Goal: Register for event/course

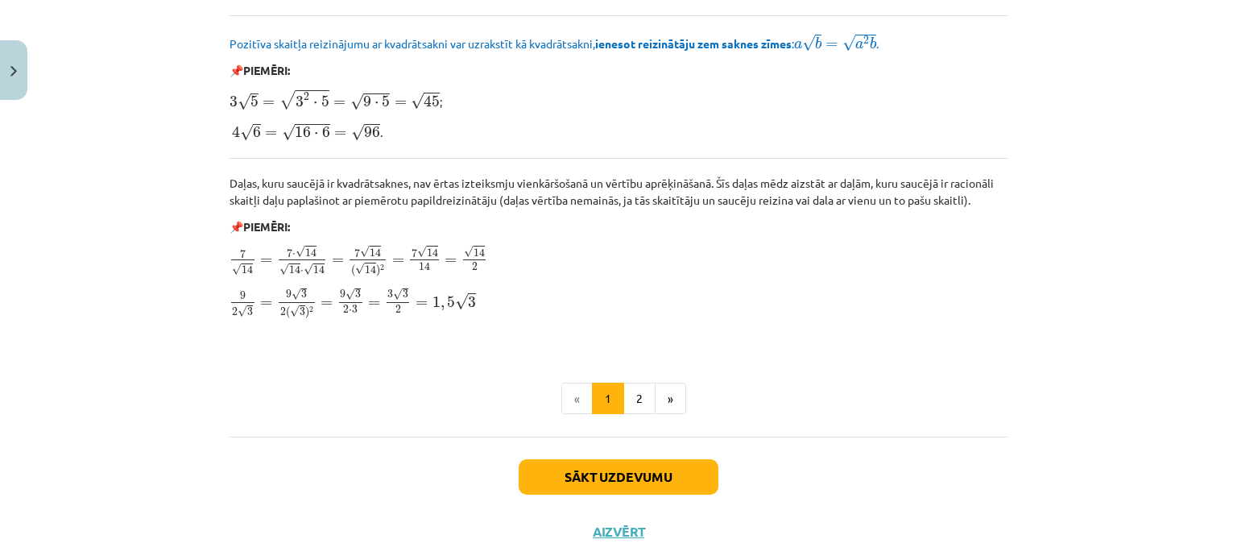
scroll to position [1961, 0]
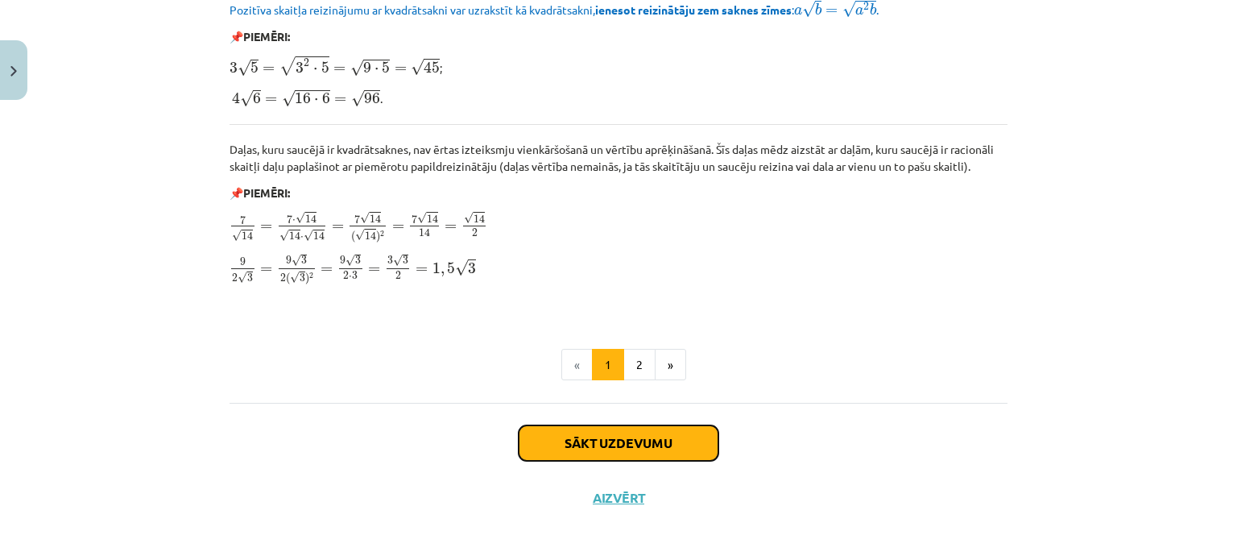
click at [640, 446] on button "Sākt uzdevumu" at bounding box center [619, 442] width 200 height 35
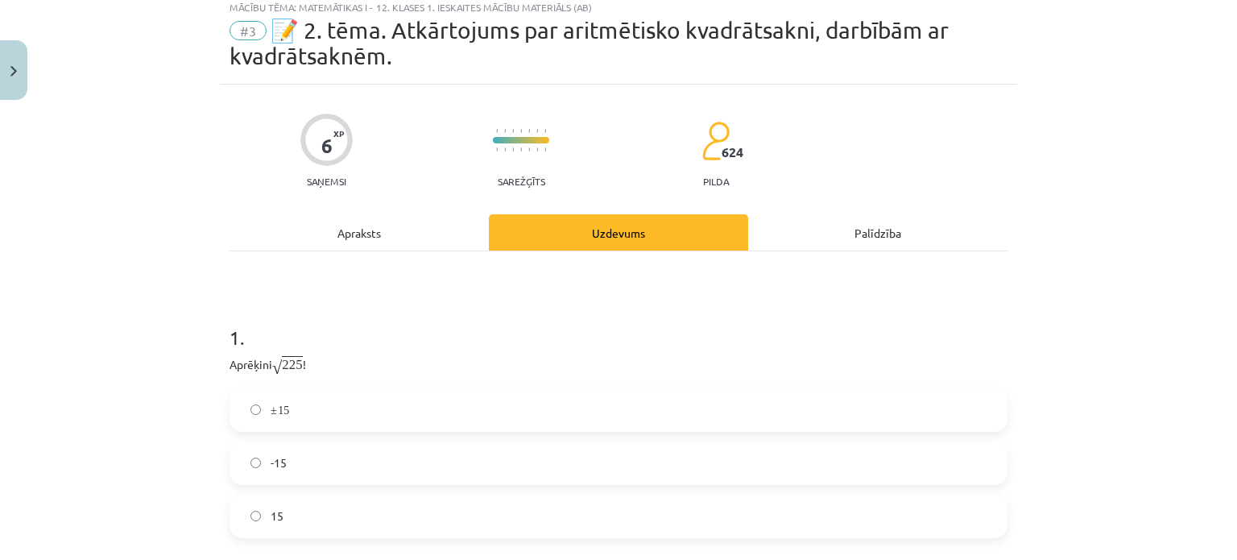
scroll to position [40, 0]
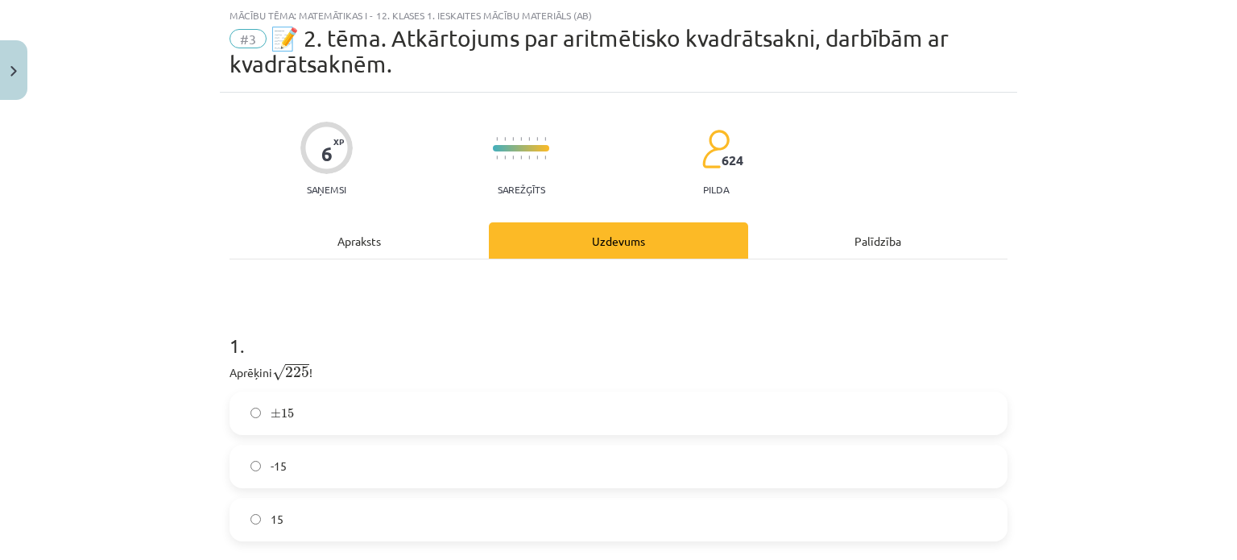
click at [557, 535] on label "15" at bounding box center [618, 519] width 775 height 40
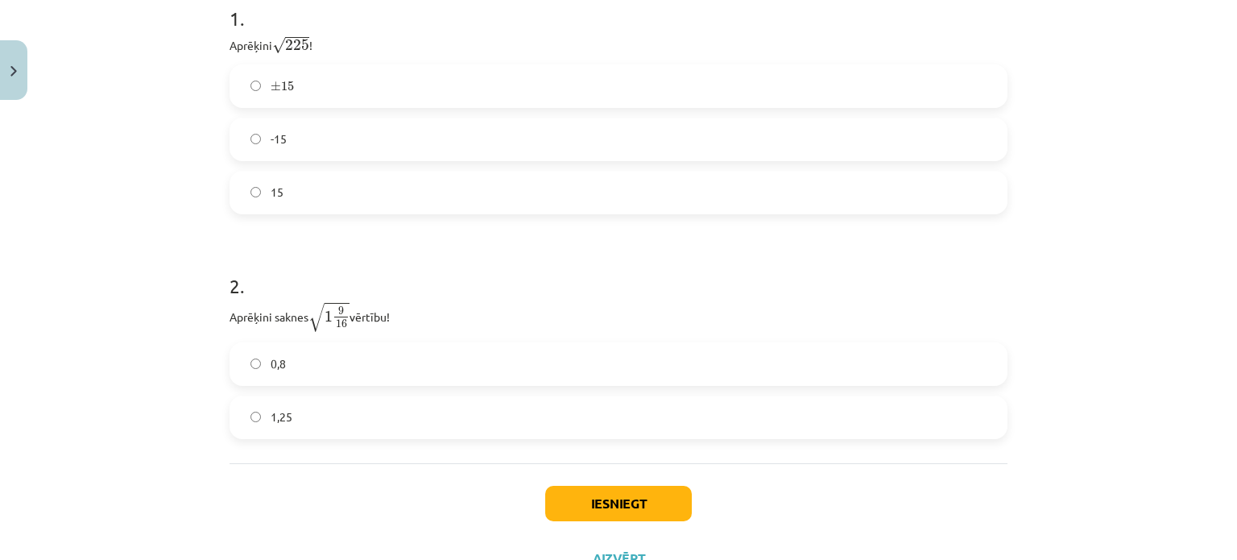
scroll to position [368, 0]
click at [466, 400] on label "1,25" at bounding box center [618, 416] width 775 height 40
click at [584, 502] on button "Iesniegt" at bounding box center [618, 502] width 147 height 35
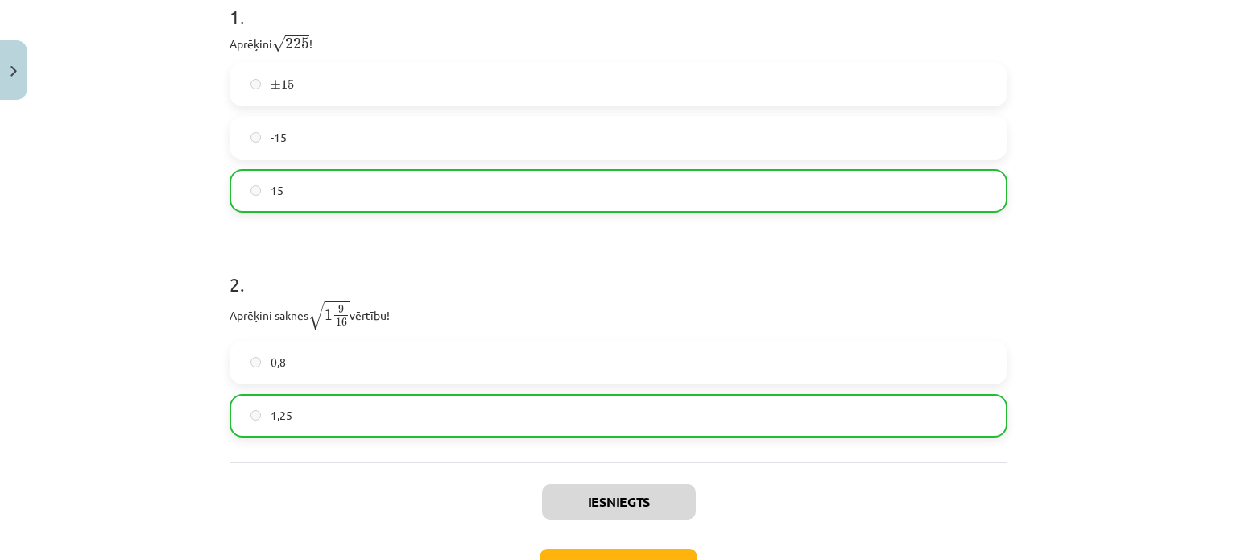
scroll to position [375, 0]
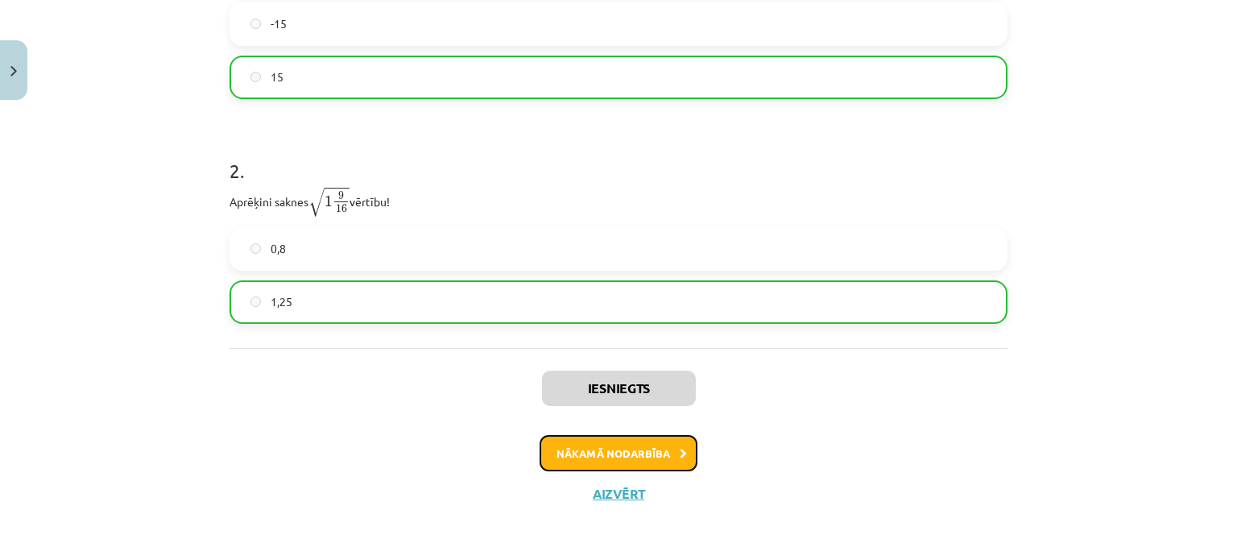
click at [670, 453] on button "Nākamā nodarbība" at bounding box center [619, 453] width 158 height 37
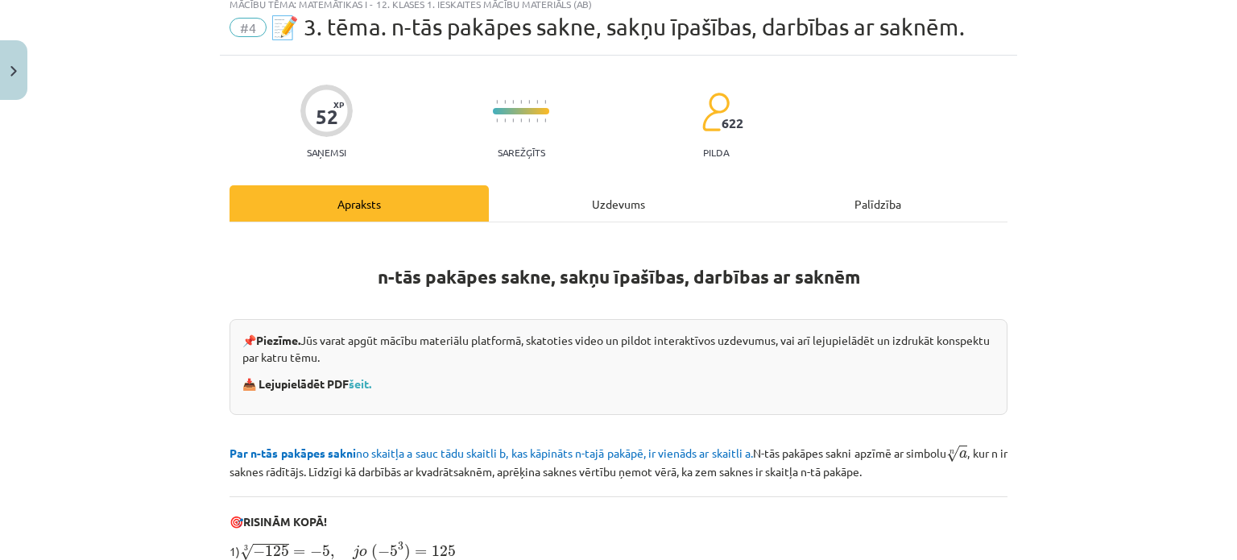
scroll to position [40, 0]
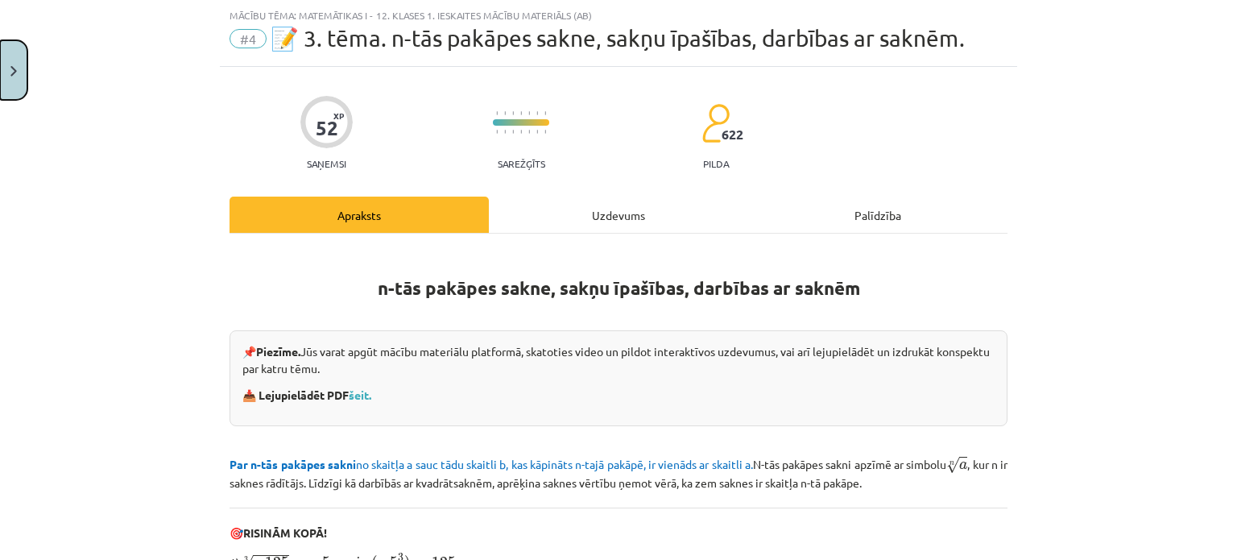
click at [12, 76] on img "Close" at bounding box center [13, 71] width 6 height 10
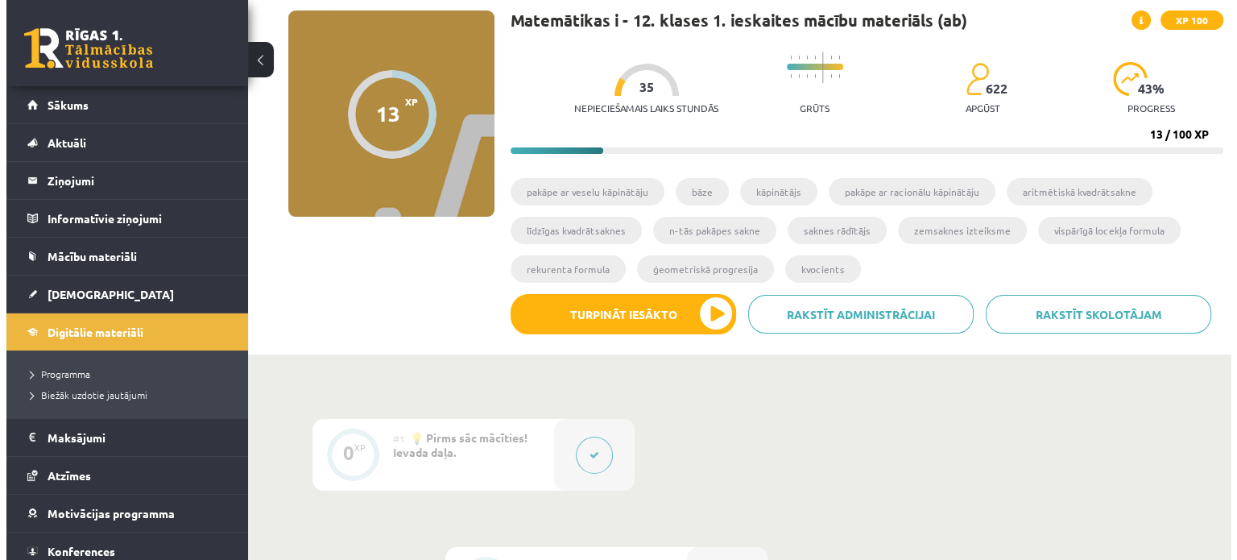
scroll to position [0, 0]
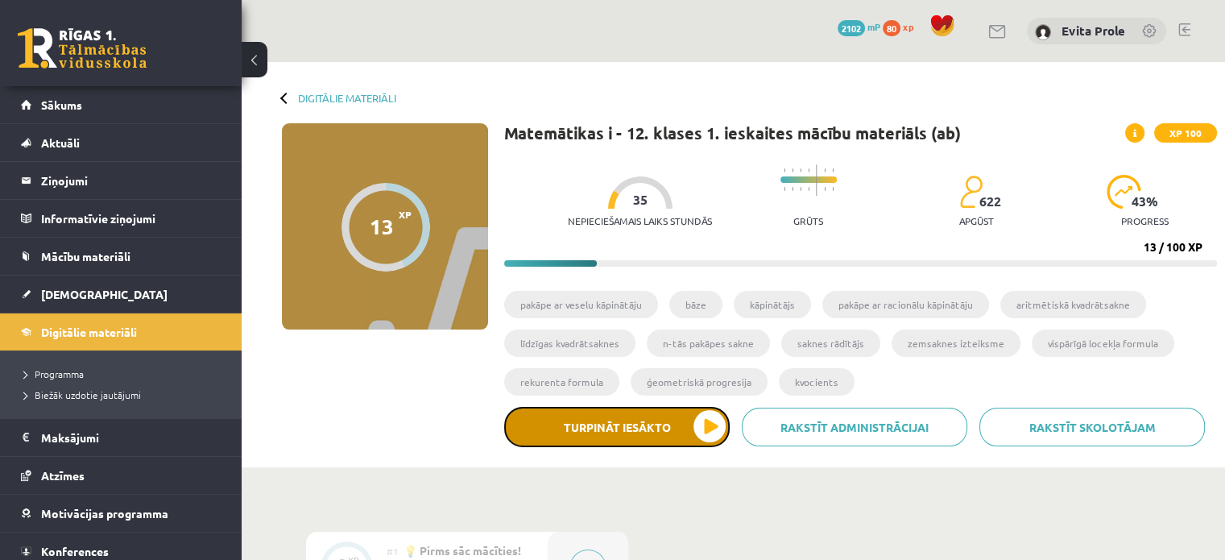
click at [674, 423] on button "Turpināt iesākto" at bounding box center [617, 427] width 226 height 40
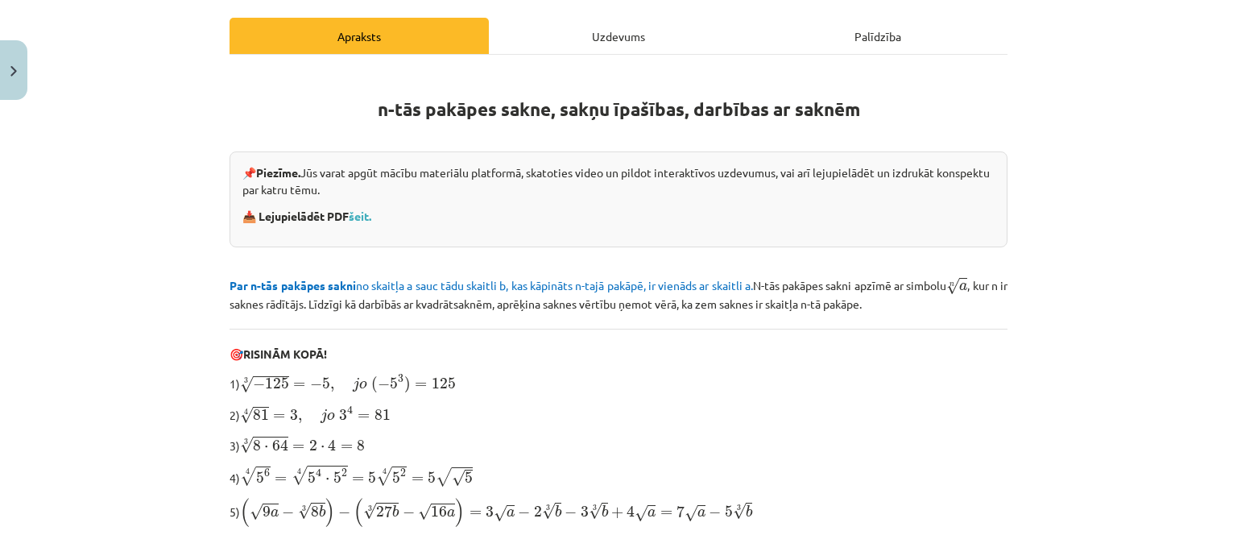
scroll to position [220, 0]
click at [358, 209] on link "šeit." at bounding box center [360, 215] width 23 height 14
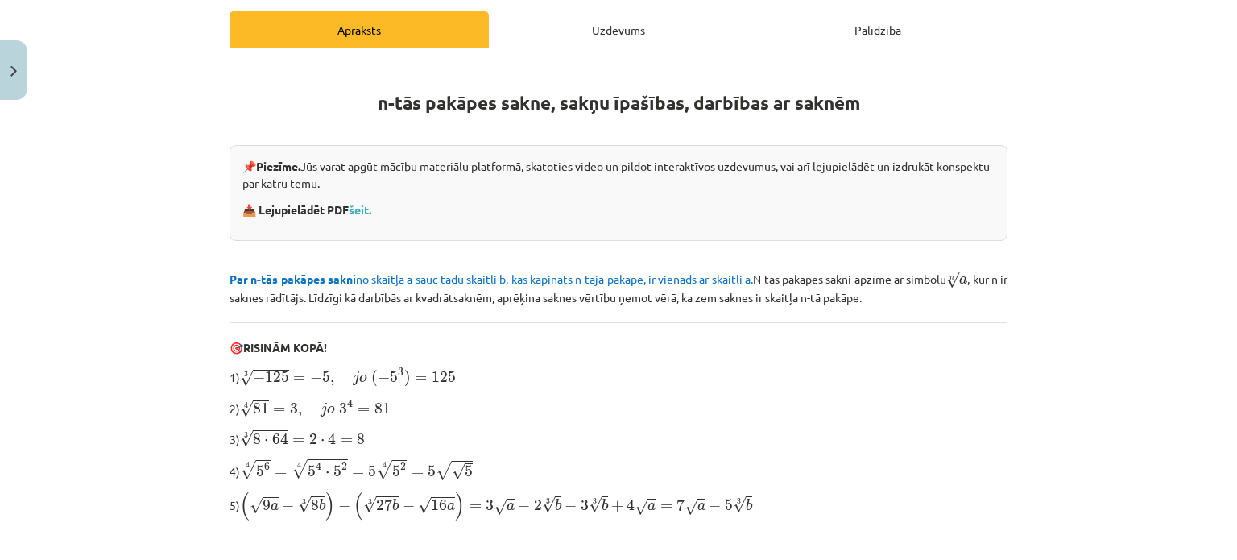
scroll to position [226, 0]
click at [15, 69] on img "Close" at bounding box center [13, 71] width 6 height 10
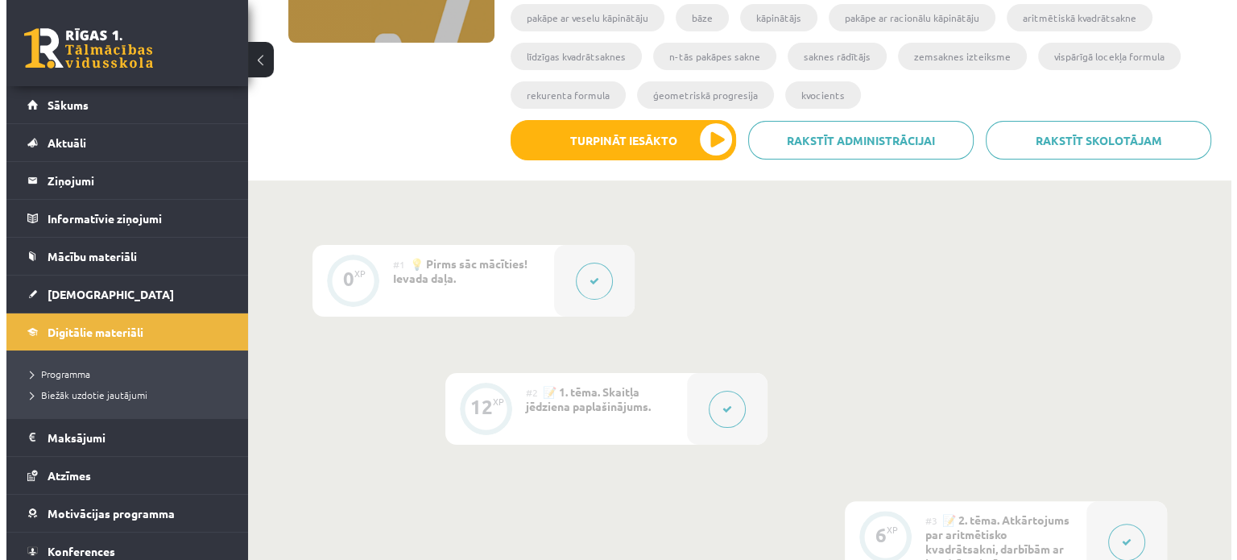
scroll to position [279, 0]
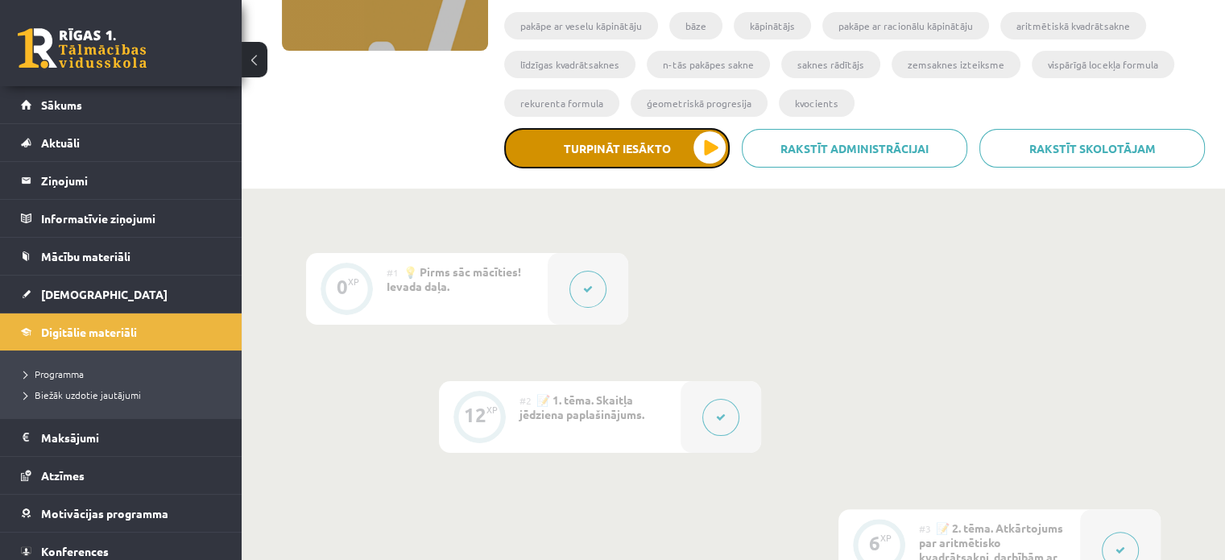
click at [610, 132] on button "Turpināt iesākto" at bounding box center [617, 148] width 226 height 40
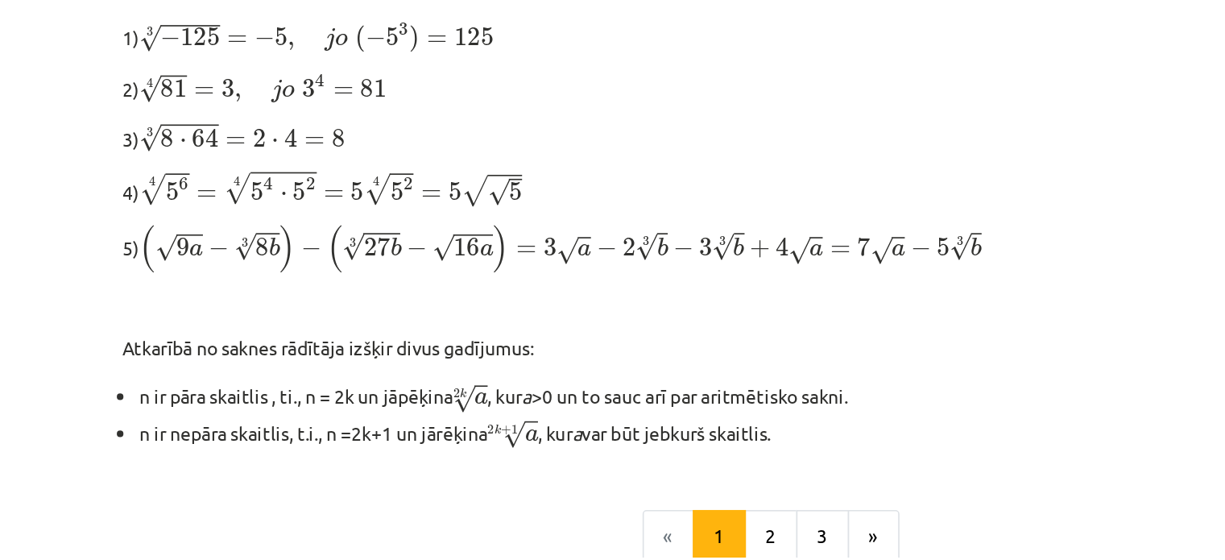
scroll to position [278, 0]
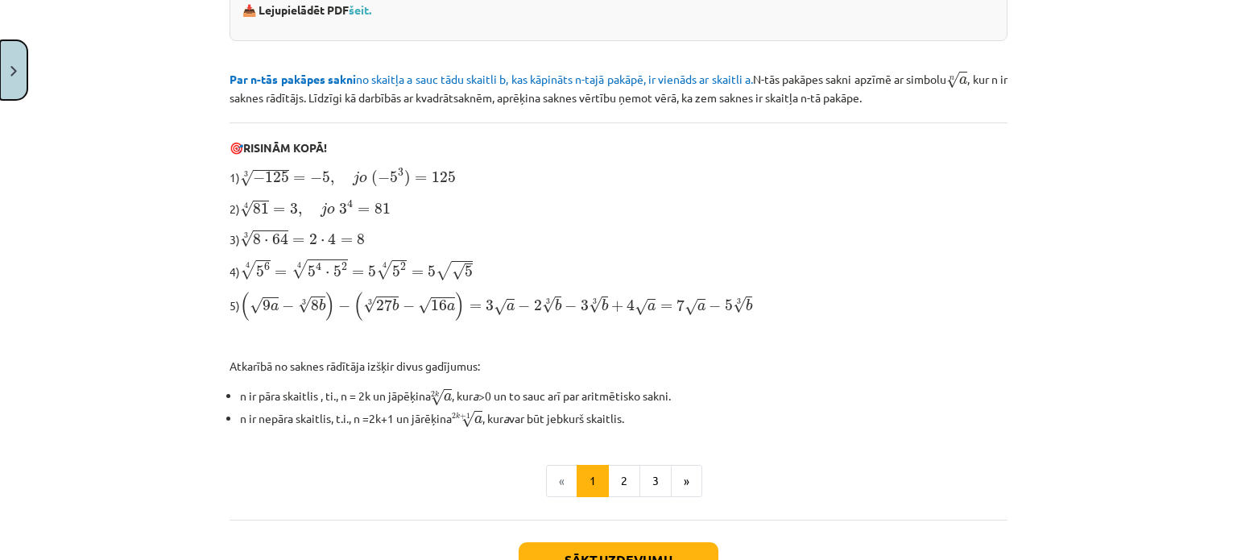
click at [13, 66] on img "Close" at bounding box center [13, 71] width 6 height 10
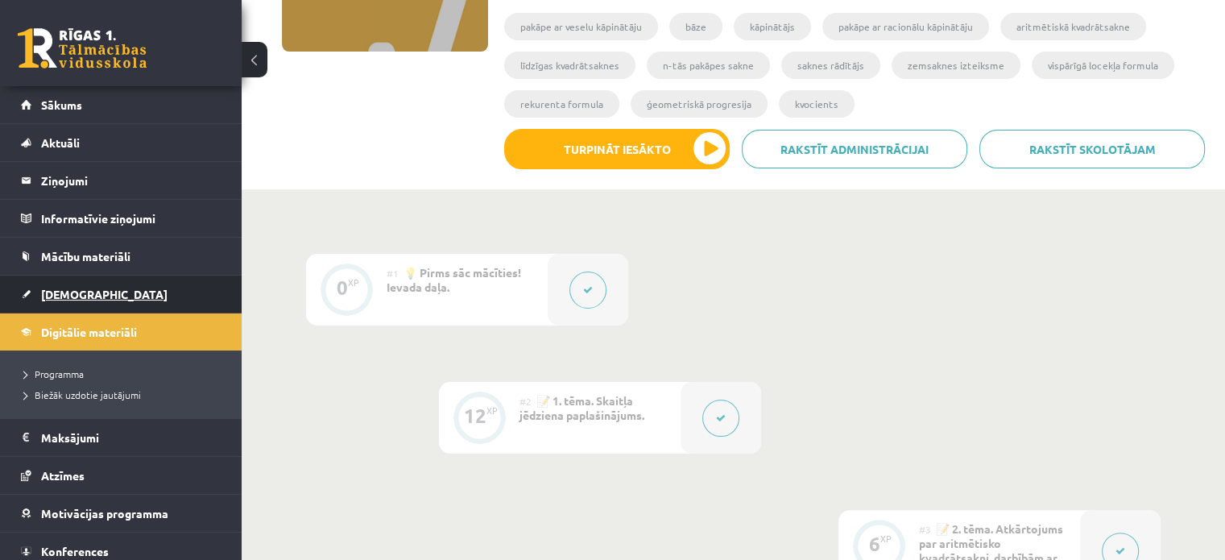
click at [72, 284] on link "[DEMOGRAPHIC_DATA]" at bounding box center [121, 293] width 201 height 37
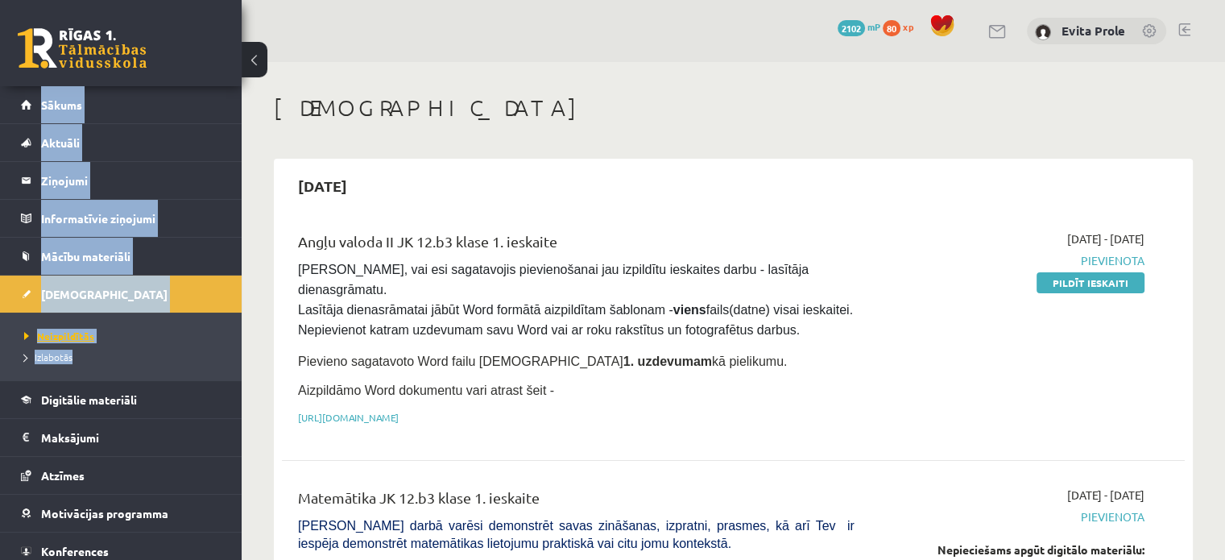
drag, startPoint x: 72, startPoint y: 284, endPoint x: 105, endPoint y: 329, distance: 55.3
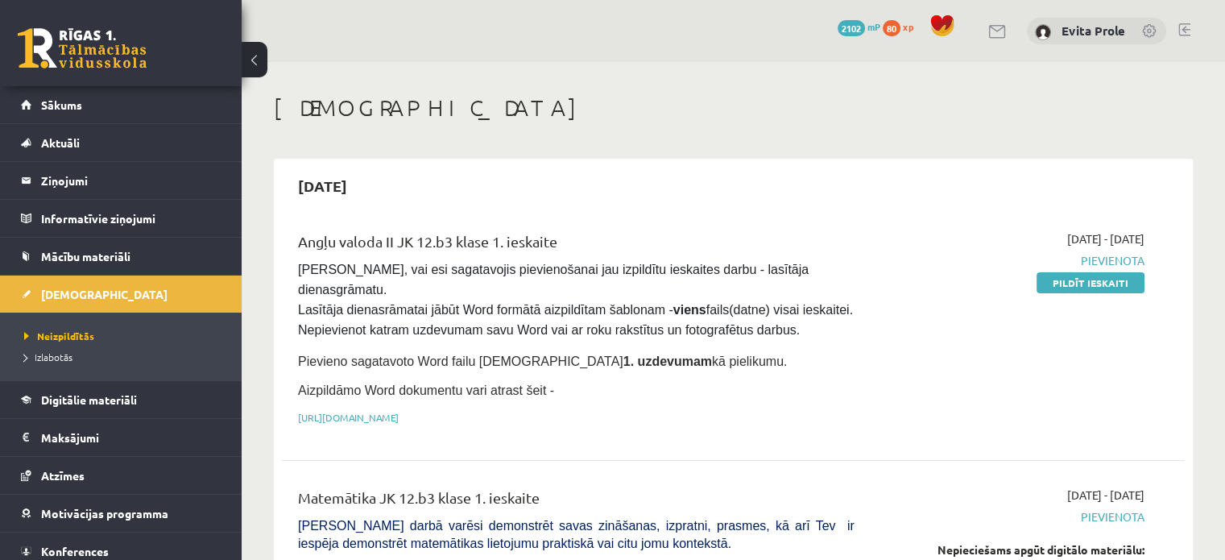
click at [387, 110] on h1 "[DEMOGRAPHIC_DATA]" at bounding box center [733, 107] width 919 height 27
click at [85, 544] on span "Konferences" at bounding box center [75, 551] width 68 height 14
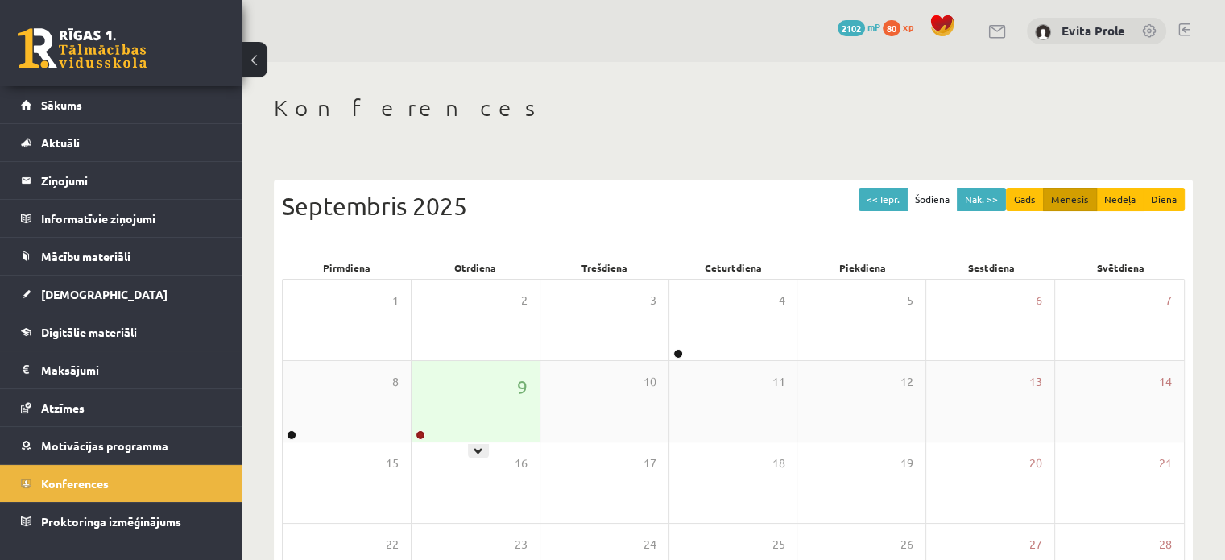
click at [472, 427] on div "9" at bounding box center [476, 401] width 128 height 81
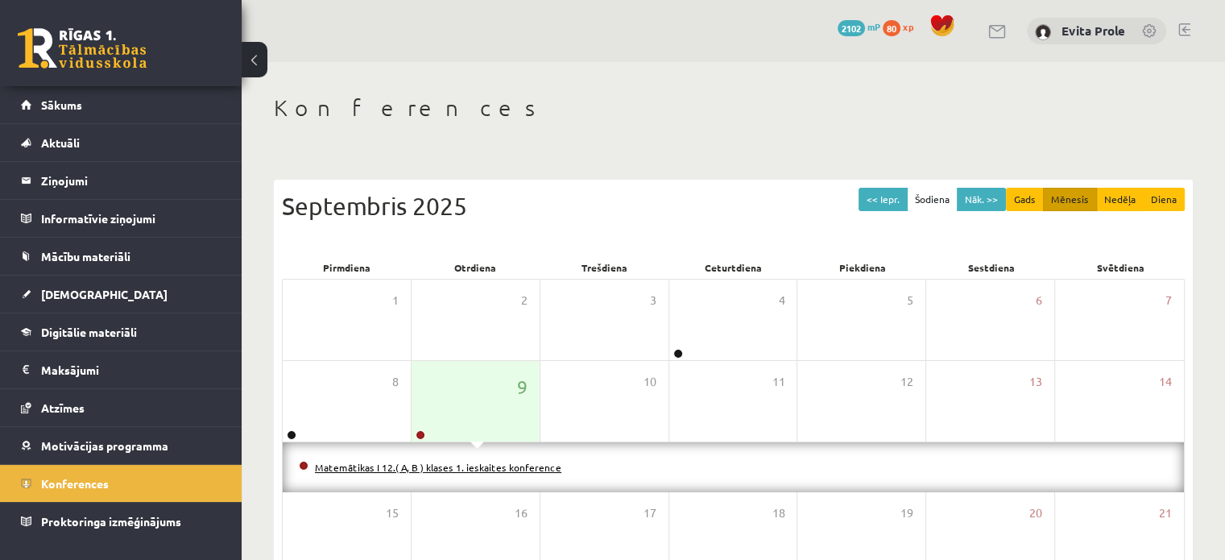
click at [463, 466] on link "Matemātikas I 12.( A, B ) klases 1. ieskaites konference" at bounding box center [438, 467] width 246 height 13
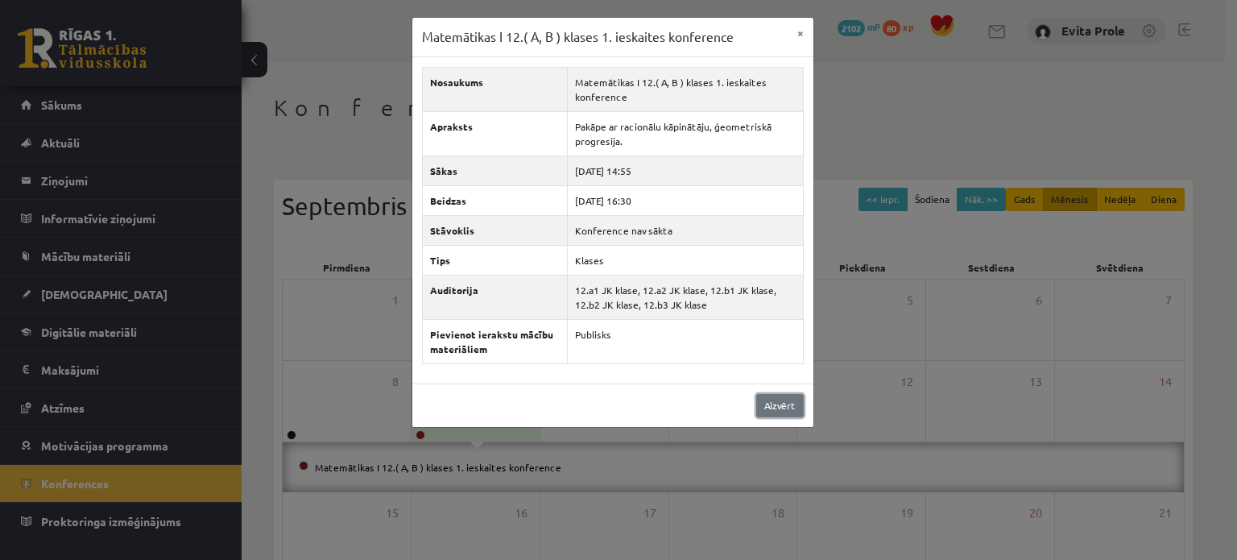
click at [760, 400] on link "Aizvērt" at bounding box center [780, 405] width 48 height 23
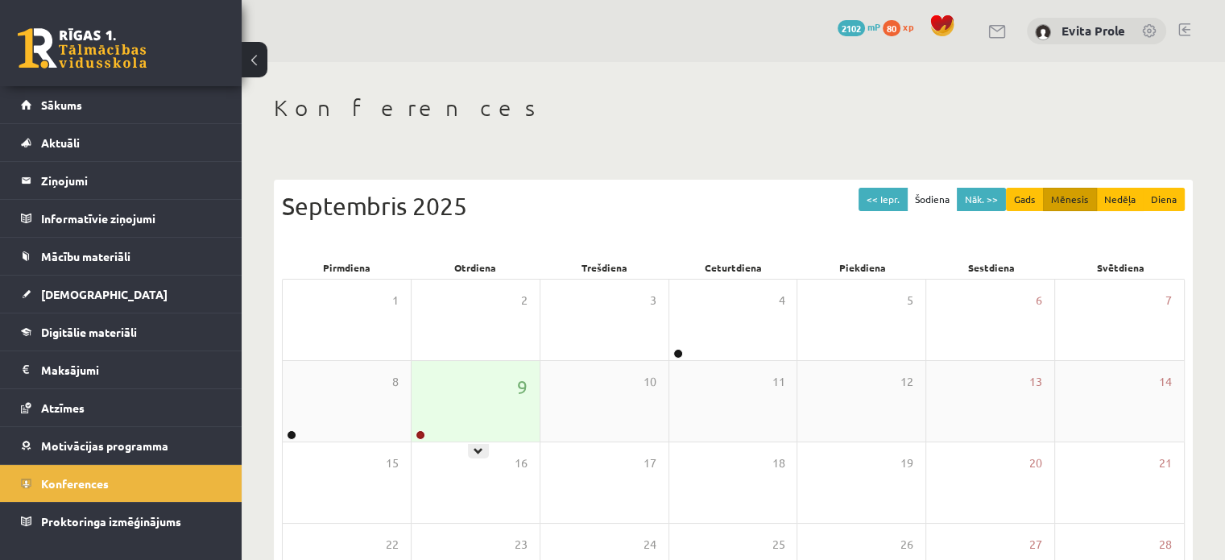
click at [501, 437] on div "9" at bounding box center [476, 401] width 128 height 81
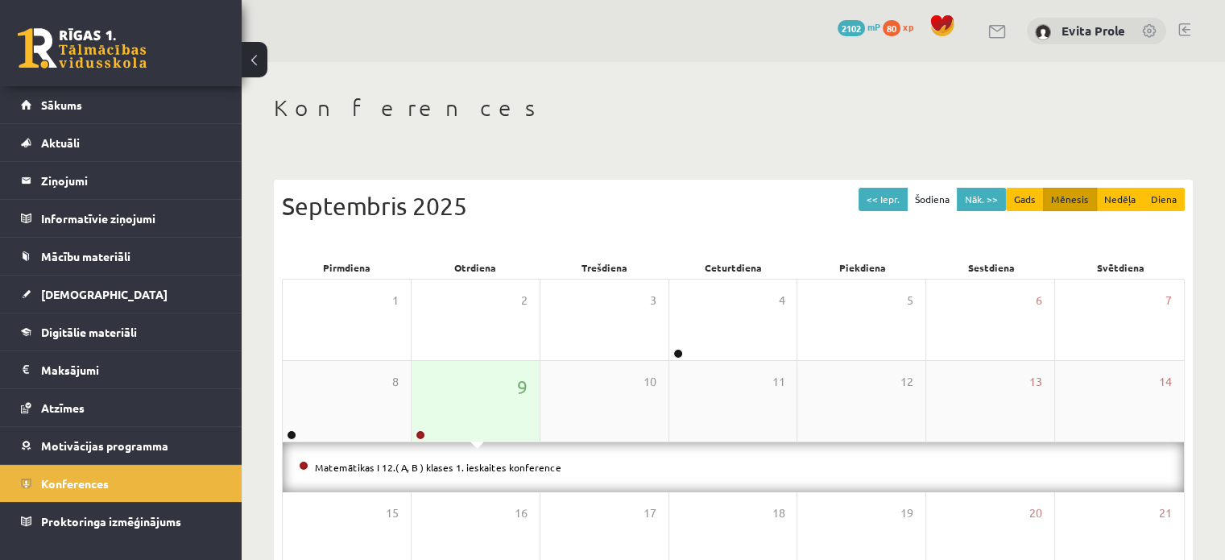
scroll to position [259, 0]
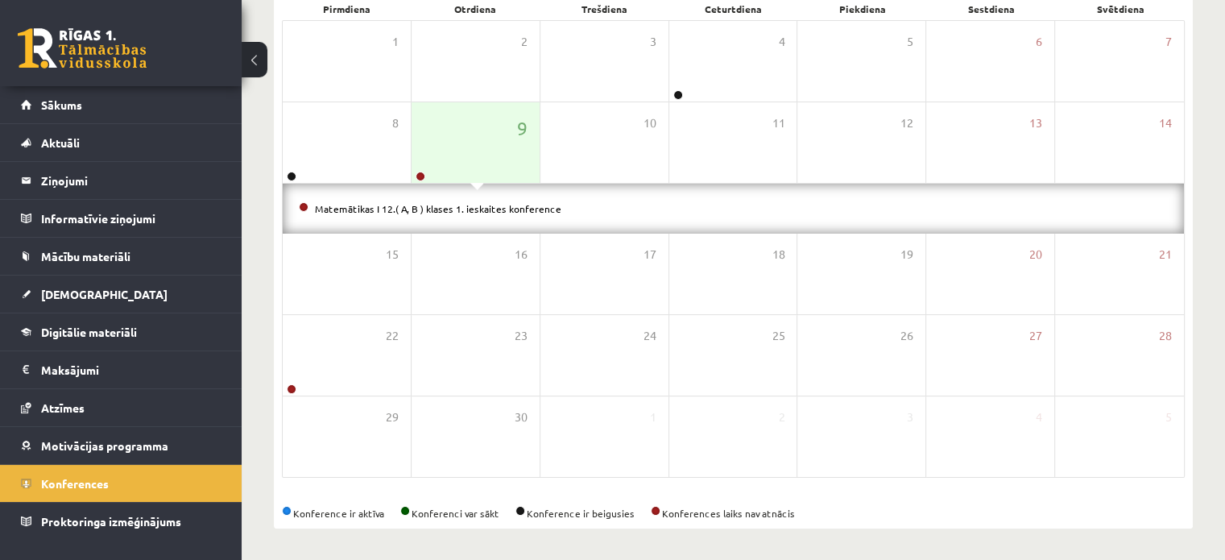
click at [727, 520] on div "<< Iepr. Šodiena Nāk. >> Gads Mēnesis Nedēļa Diena [DATE] Pirmdiena Otrdiena Tr…" at bounding box center [733, 224] width 919 height 607
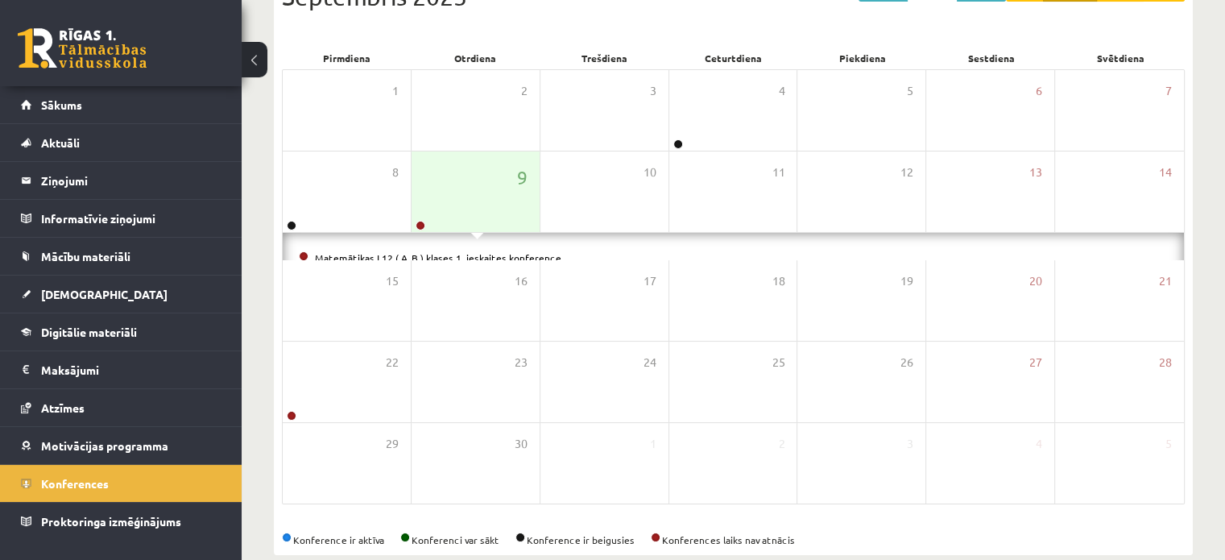
scroll to position [209, 0]
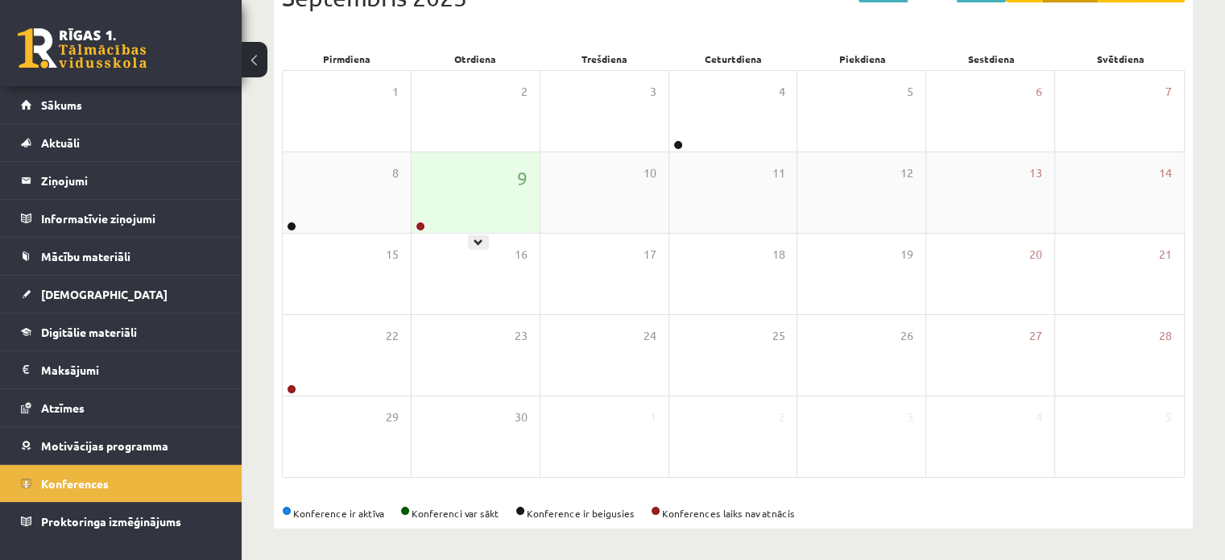
click at [520, 212] on div "9" at bounding box center [476, 192] width 128 height 81
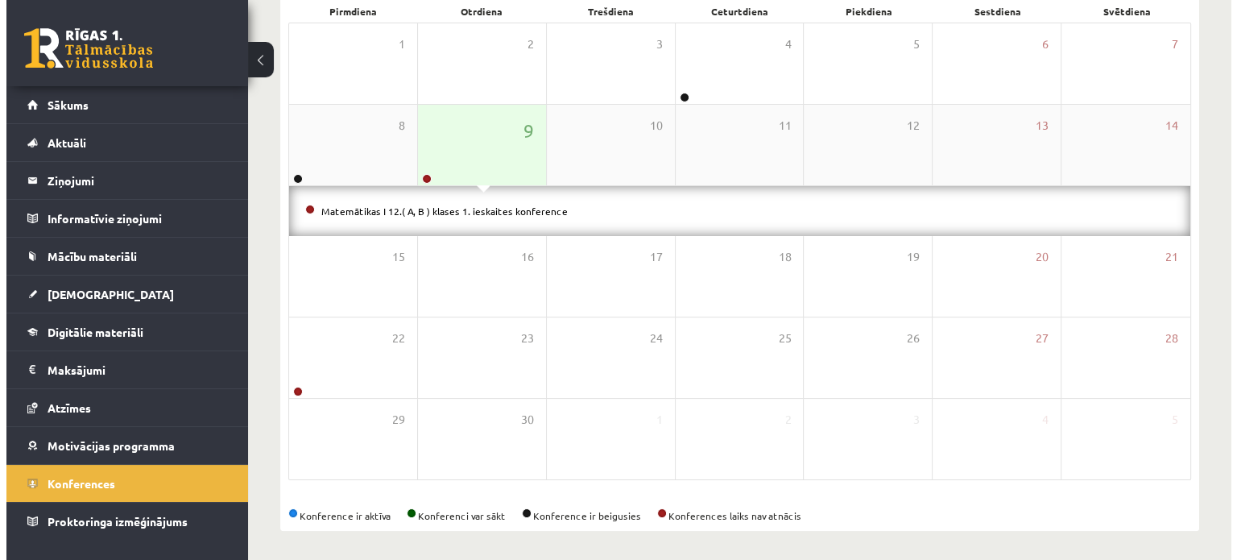
scroll to position [259, 0]
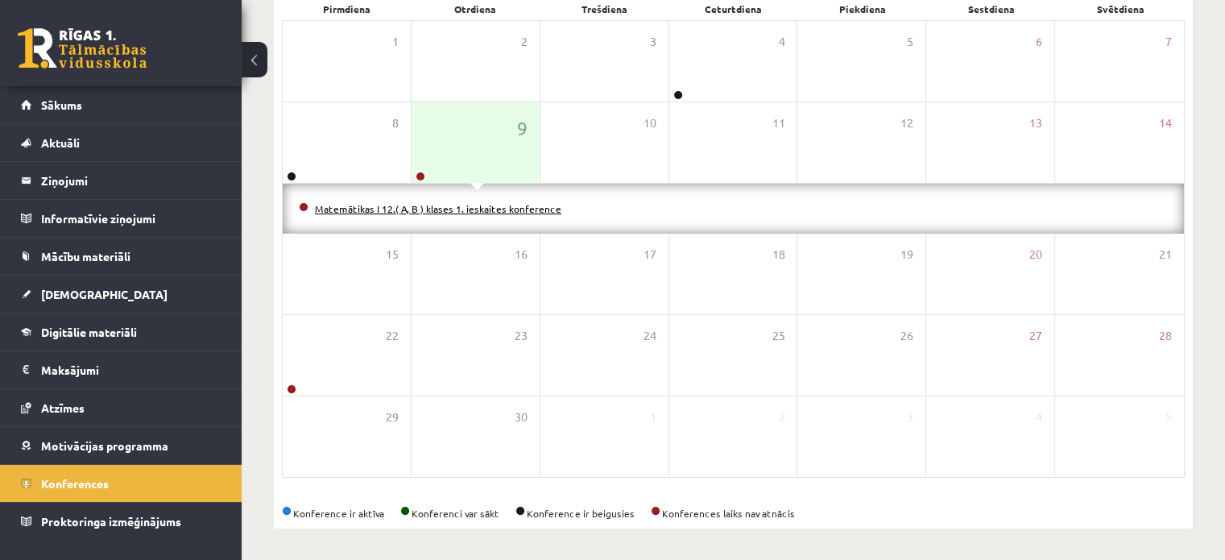
click at [520, 212] on link "Matemātikas I 12.( A, B ) klases 1. ieskaites konference" at bounding box center [438, 208] width 246 height 13
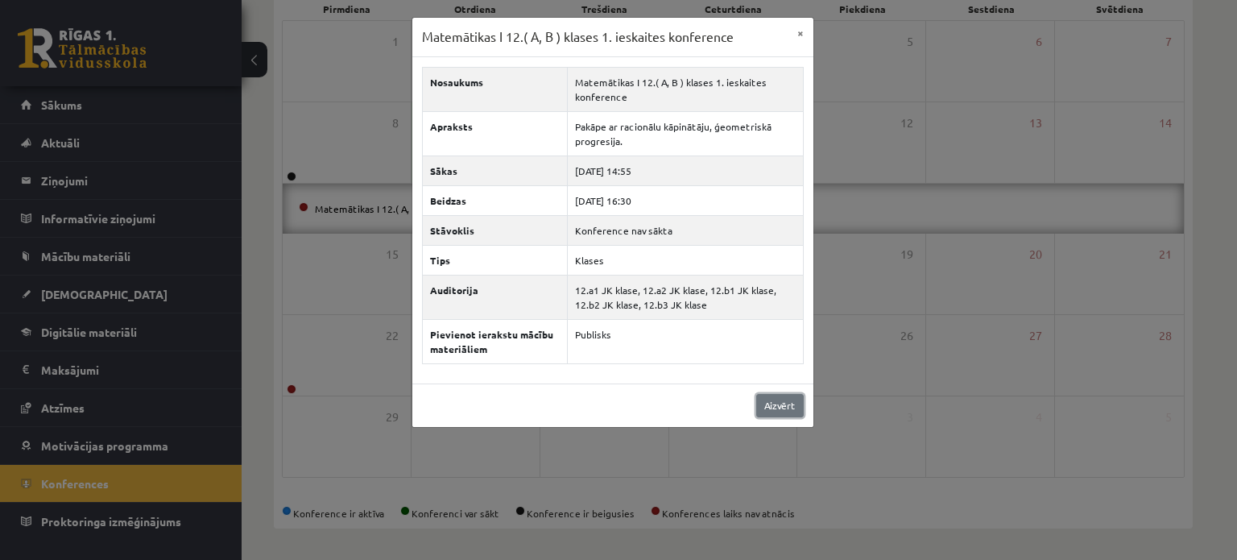
click at [793, 408] on link "Aizvērt" at bounding box center [780, 405] width 48 height 23
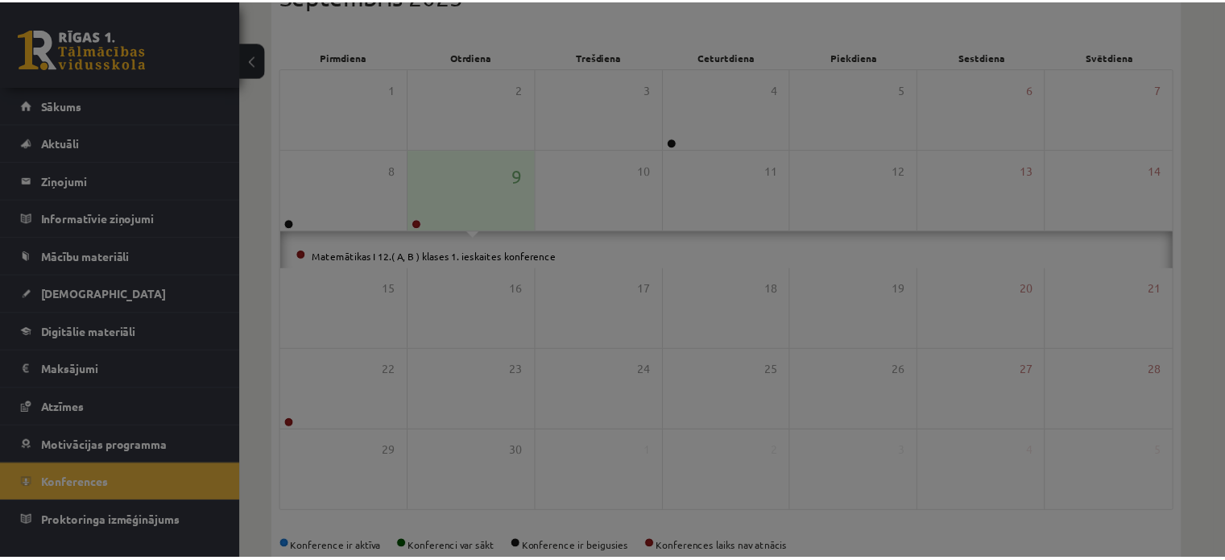
scroll to position [209, 0]
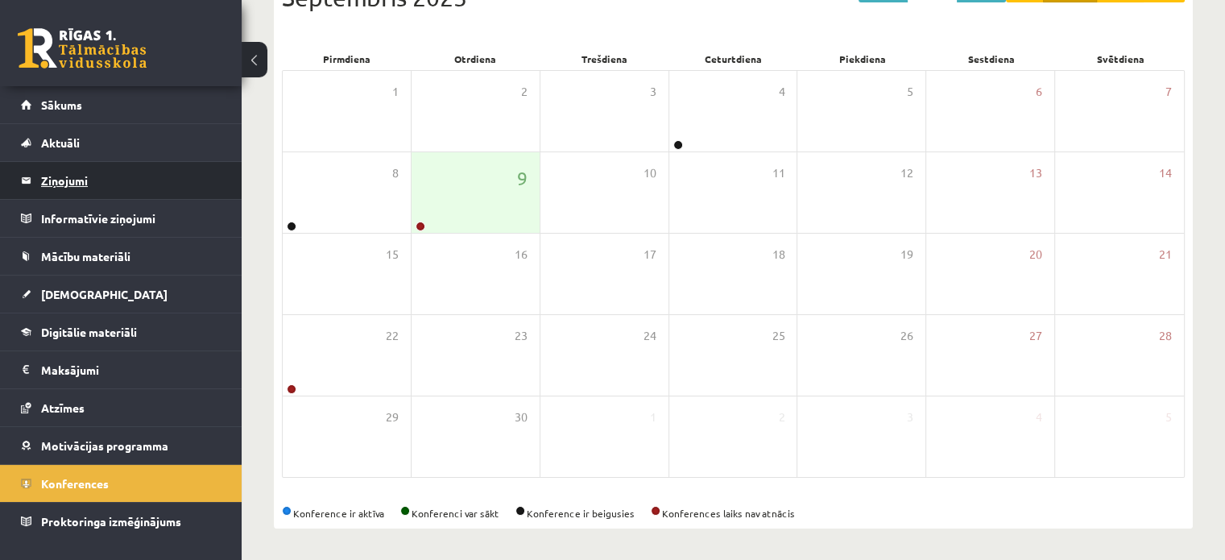
click at [74, 168] on legend "Ziņojumi 1" at bounding box center [131, 180] width 180 height 37
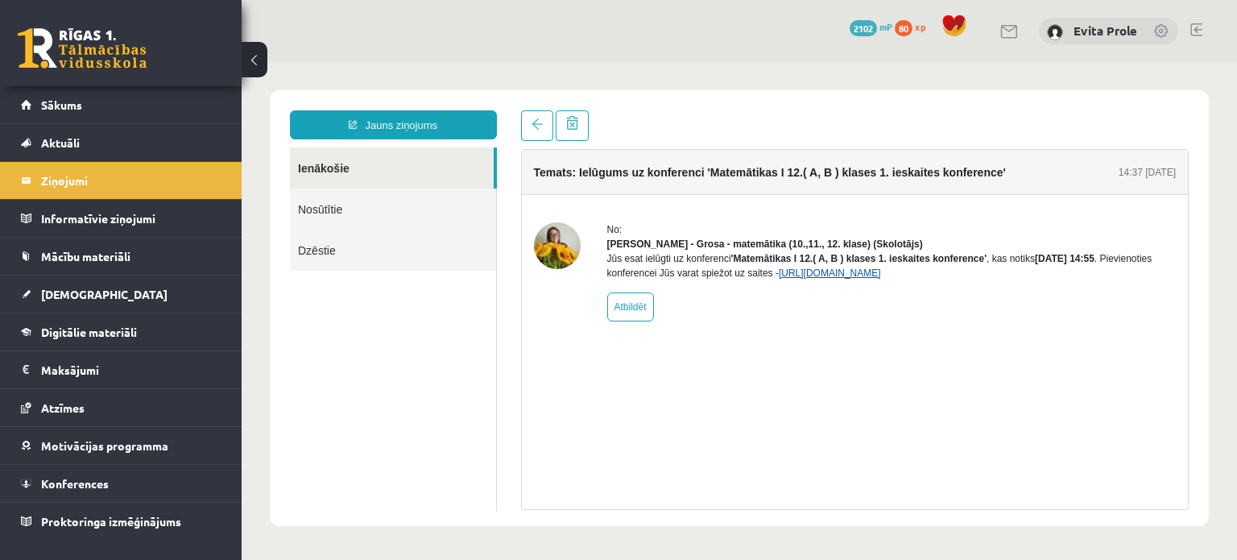
click at [852, 279] on link "[URL][DOMAIN_NAME]" at bounding box center [830, 272] width 102 height 11
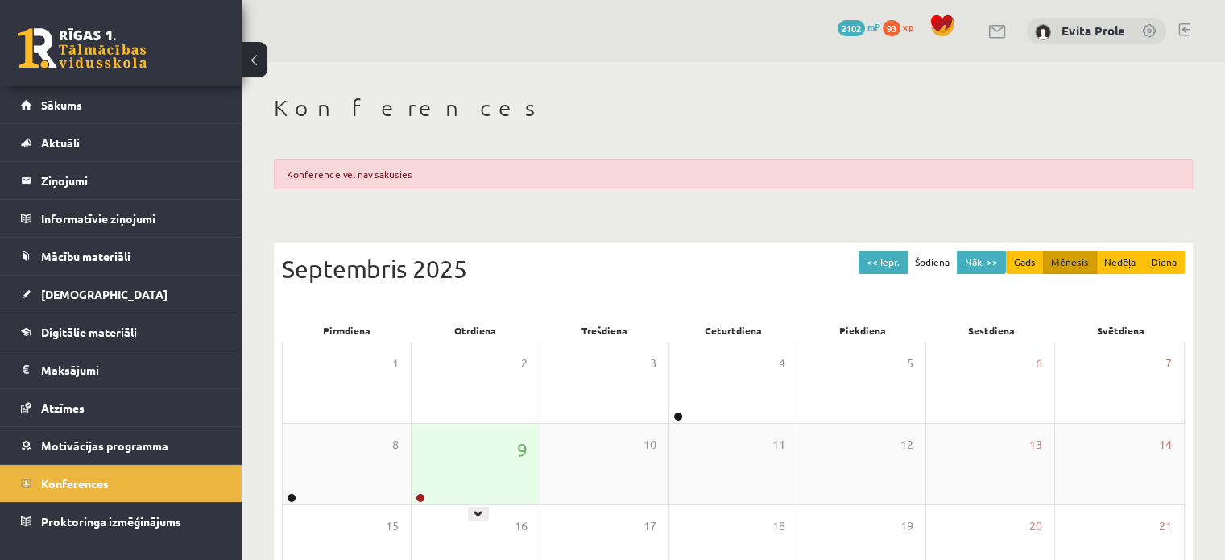
click at [490, 468] on div "9" at bounding box center [476, 464] width 128 height 81
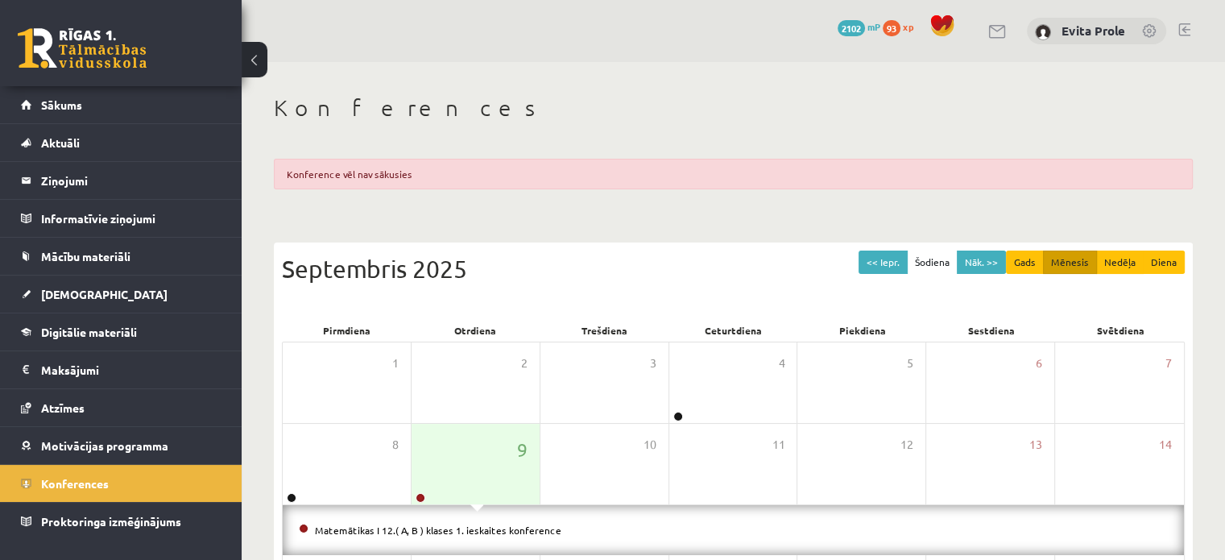
click at [493, 518] on div "Matemātikas I 12.( A, B ) klases 1. ieskaites konference" at bounding box center [733, 530] width 901 height 50
click at [487, 529] on li "Matemātikas I 12.( A, B ) klases 1. ieskaites konference" at bounding box center [733, 530] width 869 height 18
click at [525, 524] on link "Matemātikas I 12.( A, B ) klases 1. ieskaites konference" at bounding box center [438, 530] width 246 height 13
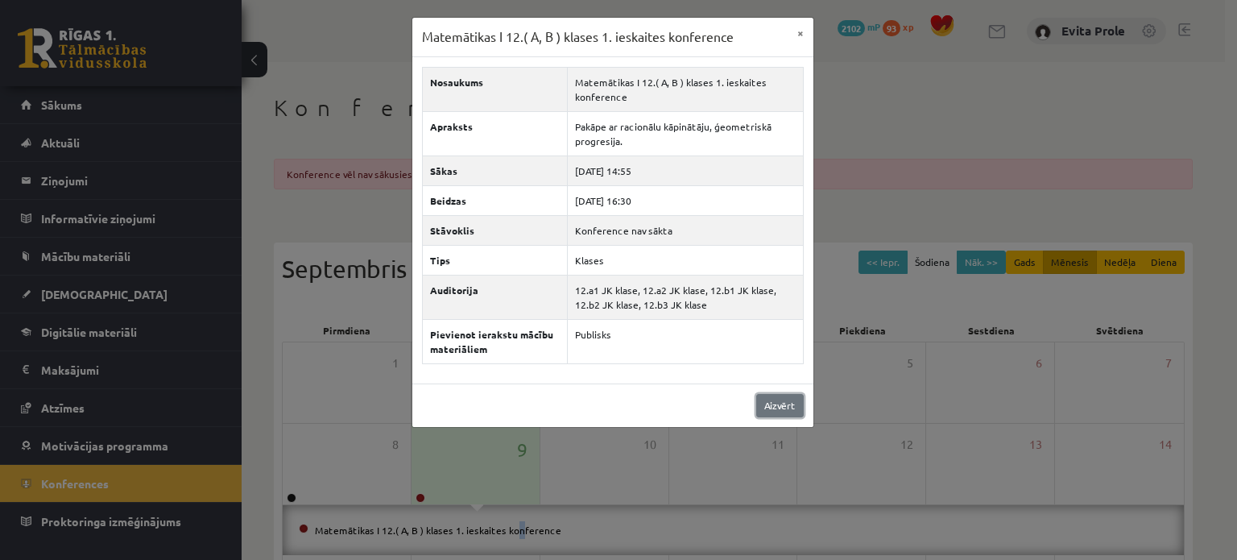
click at [772, 399] on link "Aizvērt" at bounding box center [780, 405] width 48 height 23
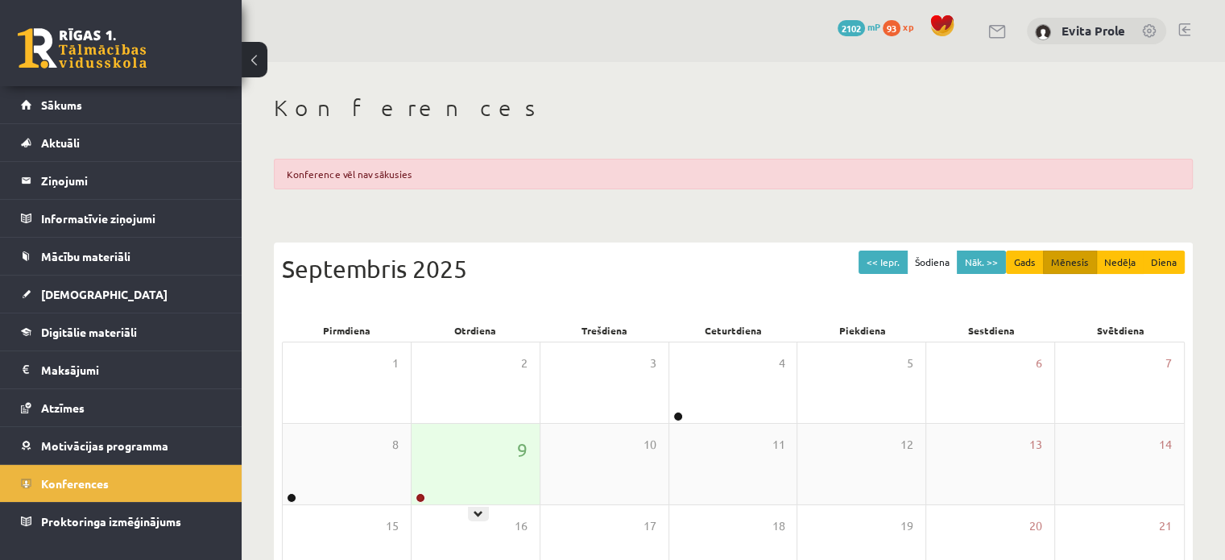
click at [432, 462] on div "9" at bounding box center [476, 464] width 128 height 81
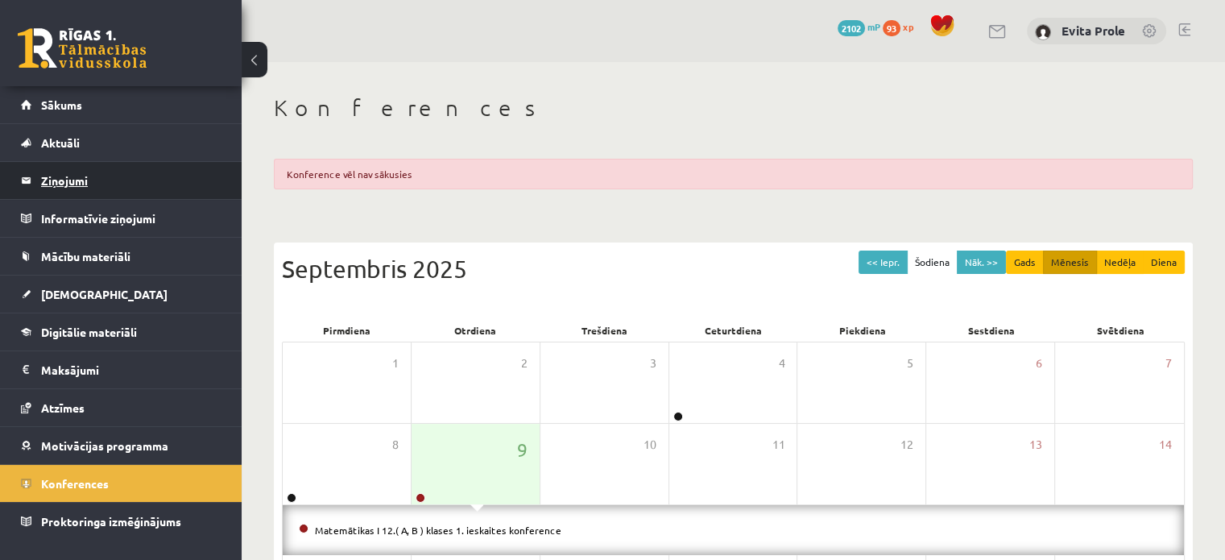
click at [83, 185] on legend "Ziņojumi 0" at bounding box center [131, 180] width 180 height 37
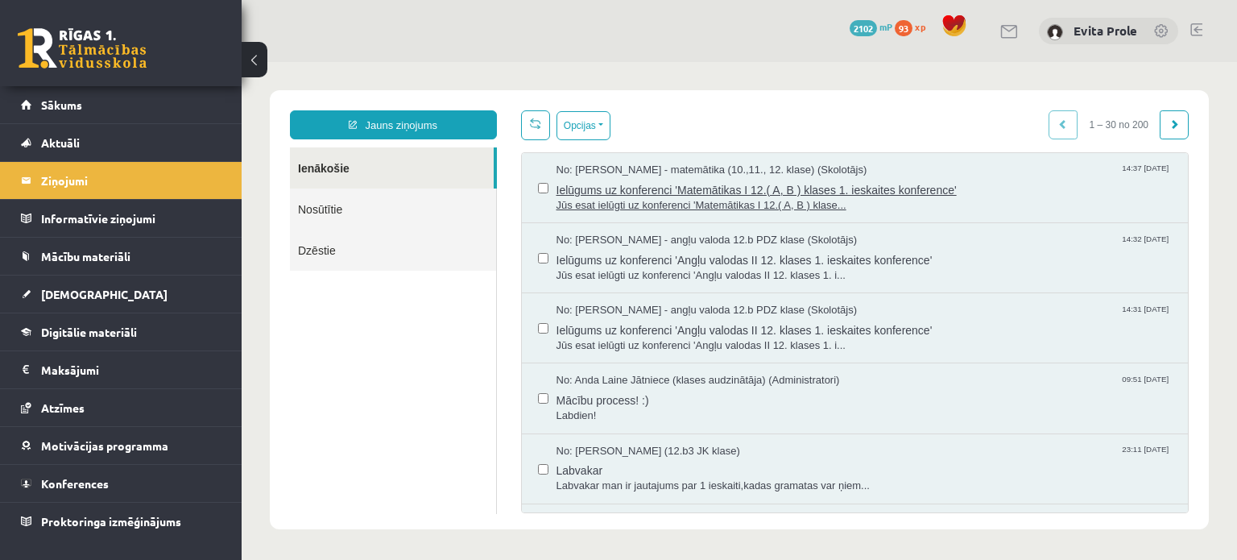
click at [743, 184] on span "Ielūgums uz konferenci 'Matemātikas I 12.( A, B ) klases 1. ieskaites konferenc…" at bounding box center [865, 188] width 616 height 20
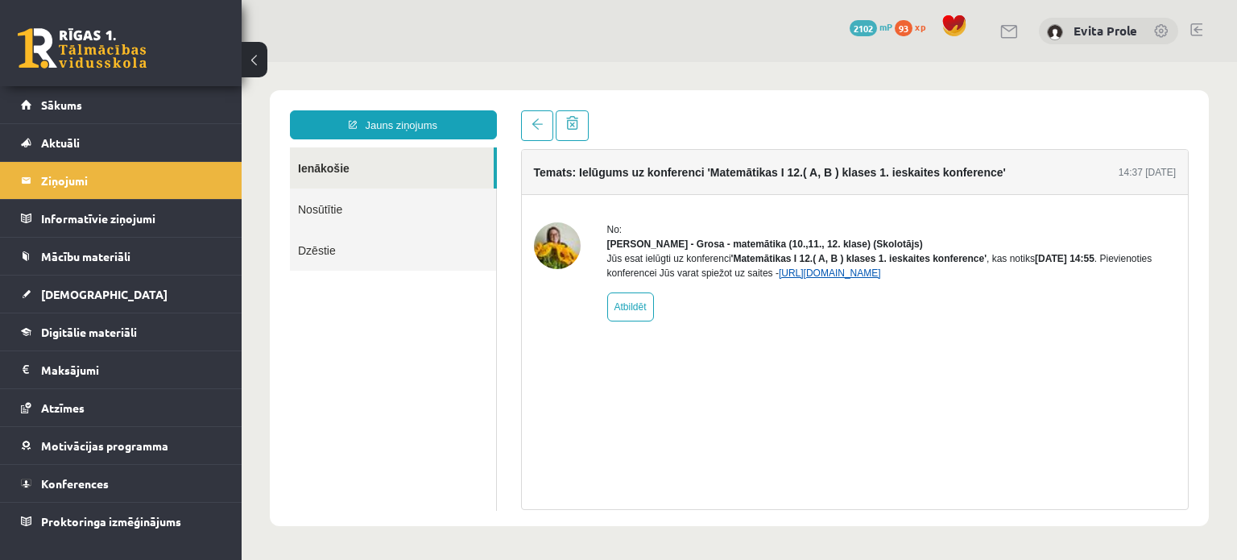
click at [854, 279] on link "[URL][DOMAIN_NAME]" at bounding box center [830, 272] width 102 height 11
